Goal: Task Accomplishment & Management: Complete application form

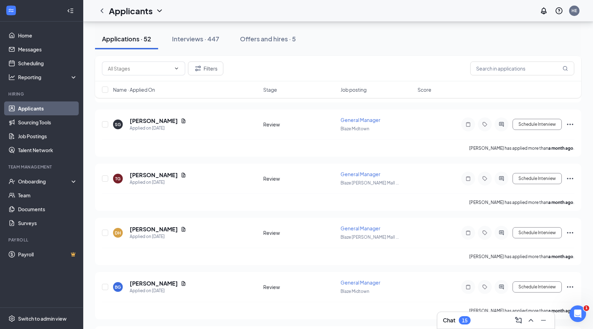
scroll to position [628, 0]
click at [255, 42] on div "Offers and hires · 5" at bounding box center [268, 38] width 56 height 9
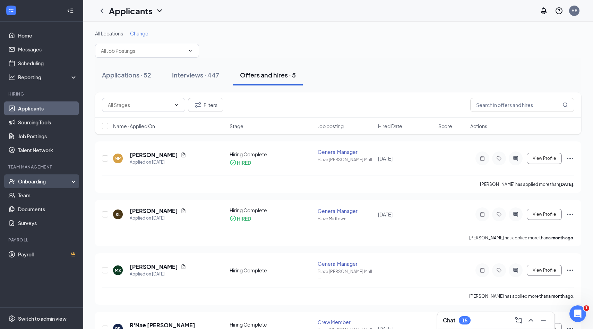
click at [35, 181] on div "Onboarding" at bounding box center [44, 181] width 53 height 7
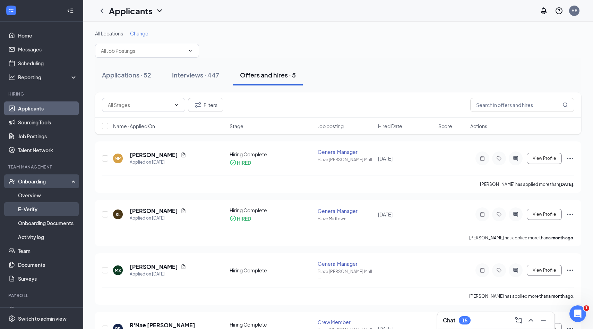
click at [31, 208] on link "E-Verify" at bounding box center [47, 209] width 59 height 14
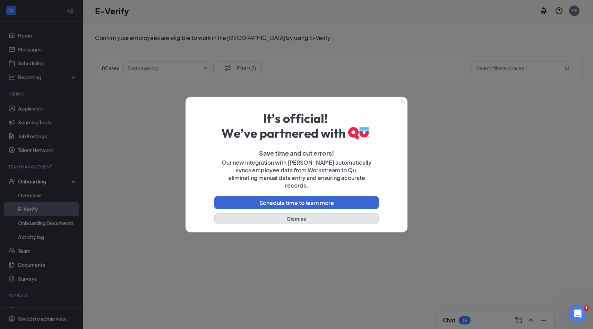
click at [238, 215] on button "Dismiss" at bounding box center [296, 218] width 164 height 11
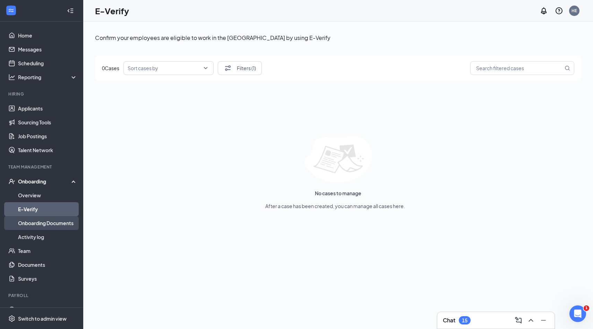
click at [67, 222] on link "Onboarding Documents" at bounding box center [47, 223] width 59 height 14
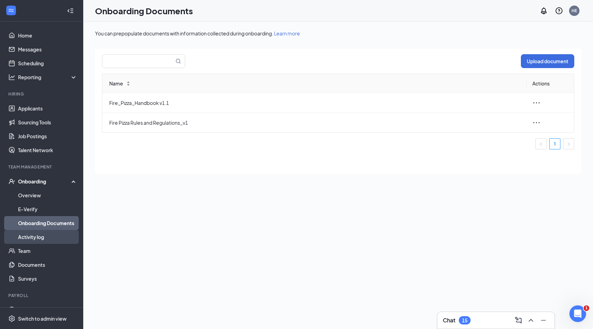
click at [42, 236] on link "Activity log" at bounding box center [47, 237] width 59 height 14
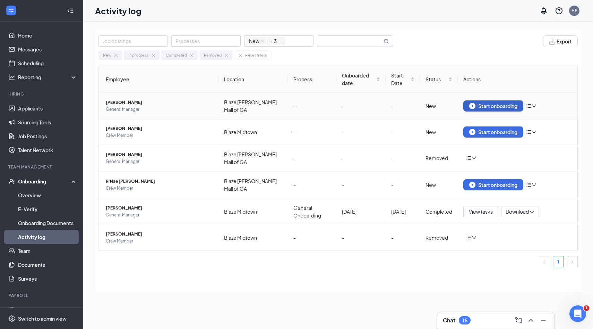
click at [516, 105] on div "Start onboarding" at bounding box center [493, 106] width 48 height 6
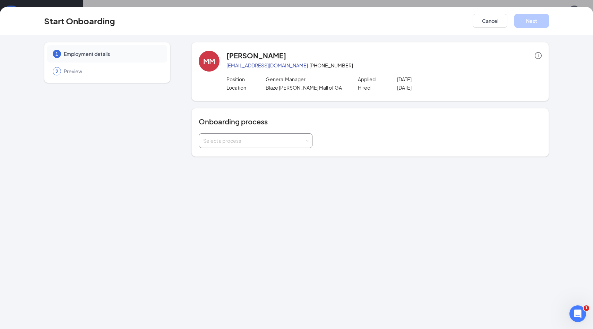
click at [307, 141] on span at bounding box center [307, 140] width 3 height 3
click at [281, 166] on li "General Onboarding" at bounding box center [255, 168] width 114 height 12
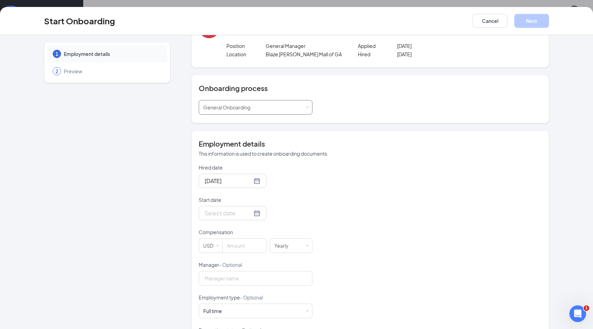
scroll to position [48, 0]
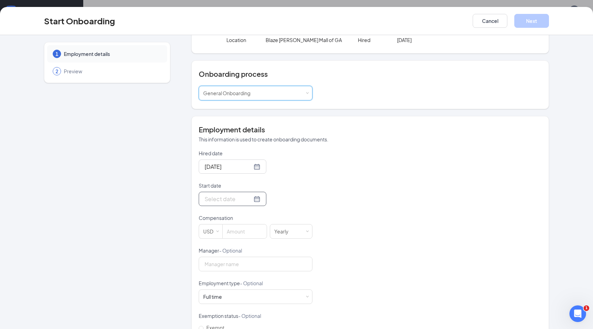
click at [247, 199] on div at bounding box center [233, 198] width 56 height 9
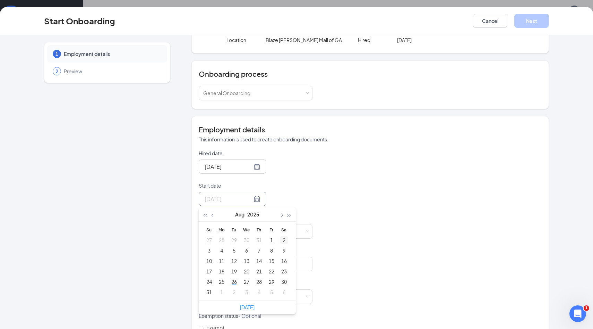
type input "[DATE]"
click at [281, 215] on span "button" at bounding box center [281, 214] width 3 height 3
type input "[DATE]"
click at [235, 238] on div "2" at bounding box center [234, 240] width 8 height 8
click at [333, 187] on div "Hired date [DATE] Start date [DATE] [DATE] Su Mo Tu We Th Fr Sa 31 1 2 3 4 5 6 …" at bounding box center [370, 263] width 343 height 227
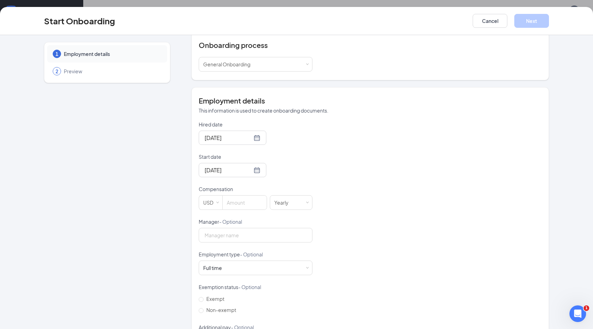
scroll to position [77, 0]
click at [234, 203] on input at bounding box center [245, 202] width 44 height 14
type input "50000"
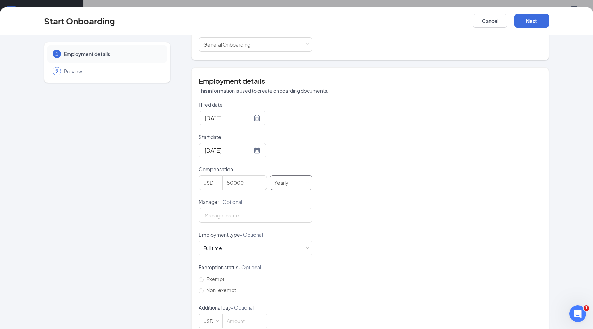
scroll to position [111, 0]
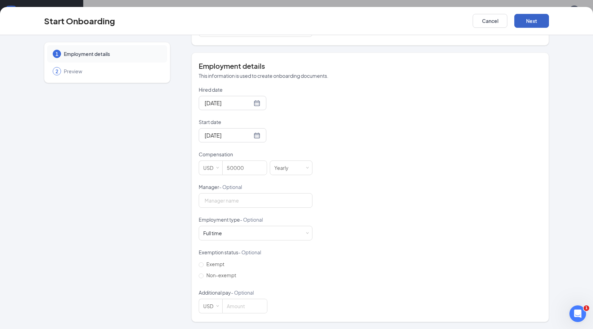
click at [522, 26] on button "Next" at bounding box center [532, 21] width 35 height 14
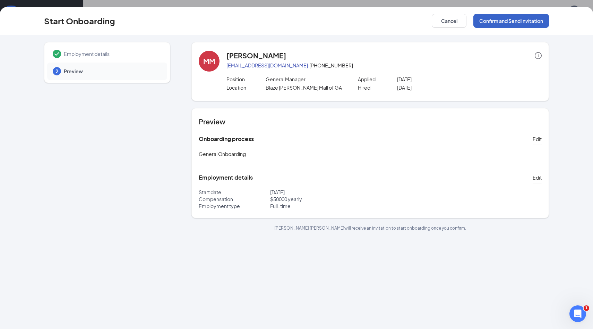
click at [497, 21] on button "Confirm and Send Invitation" at bounding box center [512, 21] width 76 height 14
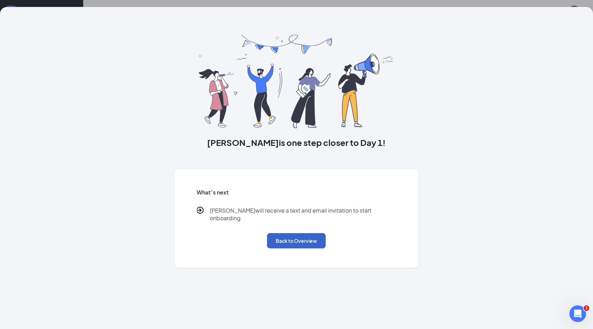
click at [312, 235] on button "Back to Overview" at bounding box center [296, 240] width 59 height 15
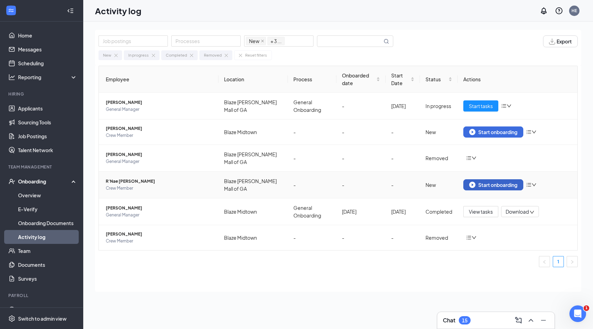
click at [494, 182] on div "Start onboarding" at bounding box center [493, 184] width 48 height 6
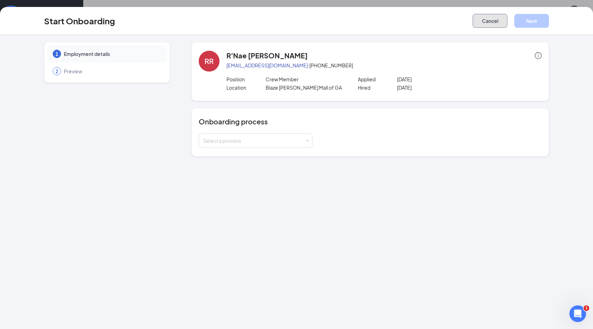
click at [491, 27] on button "Cancel" at bounding box center [490, 21] width 35 height 14
